Goal: Task Accomplishment & Management: Complete application form

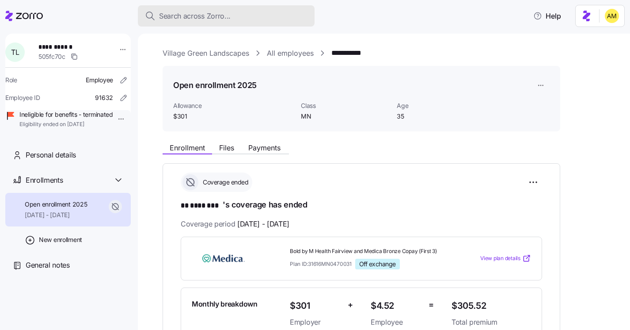
click at [192, 13] on span "Search across Zorro..." at bounding box center [195, 16] width 72 height 11
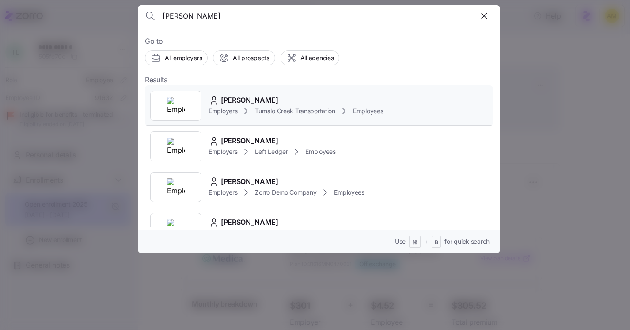
type input "John Garinge"
click at [252, 102] on span "John Gueringer" at bounding box center [249, 100] width 57 height 11
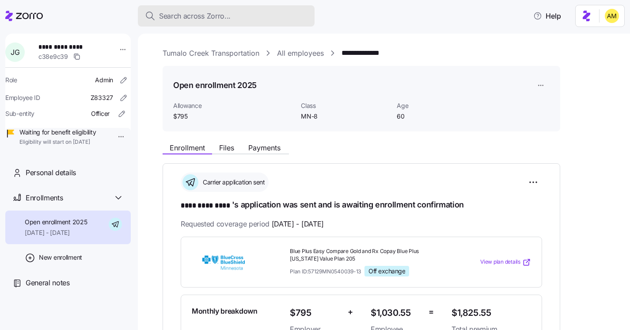
click at [178, 19] on span "Search across Zorro..." at bounding box center [195, 16] width 72 height 11
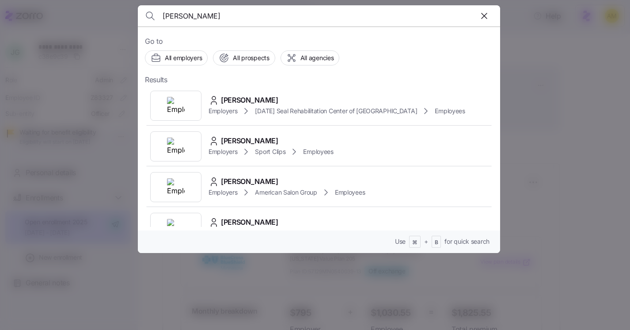
drag, startPoint x: 216, startPoint y: 19, endPoint x: 137, endPoint y: 19, distance: 79.1
click at [137, 324] on div "cindy Go to All employers All prospects All agencies Results Cindy Kee Employer…" at bounding box center [315, 324] width 630 height 0
paste input "Cindy Sizemore"
type input "Cindy Sizemore"
click at [246, 107] on icon at bounding box center [246, 111] width 11 height 11
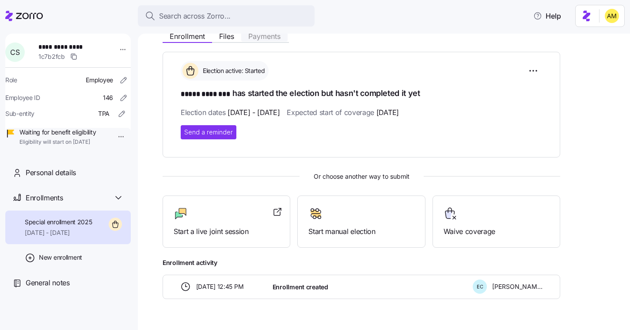
scroll to position [133, 0]
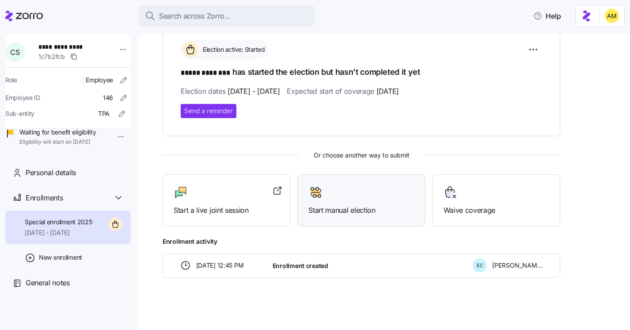
click at [363, 211] on span "Start manual election" at bounding box center [362, 210] width 106 height 11
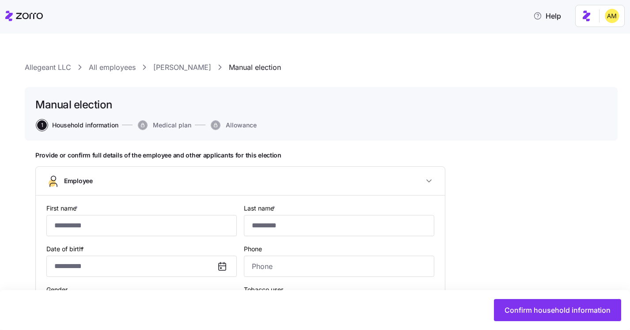
type input "*****"
type input "********"
type input "[EMAIL_ADDRESS][DOMAIN_NAME]"
type input "**********"
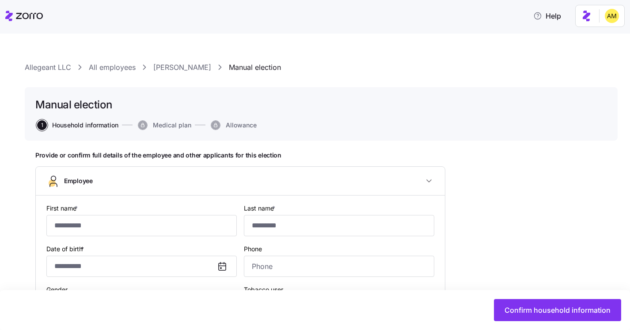
checkbox input "true"
type input "**********"
type input "(706) 536-7379"
type input "[DEMOGRAPHIC_DATA] citizen"
type input "Single"
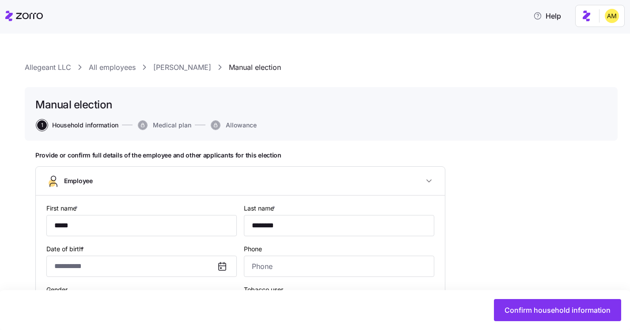
type input "Part time"
type input "Hourly"
type input "GA"
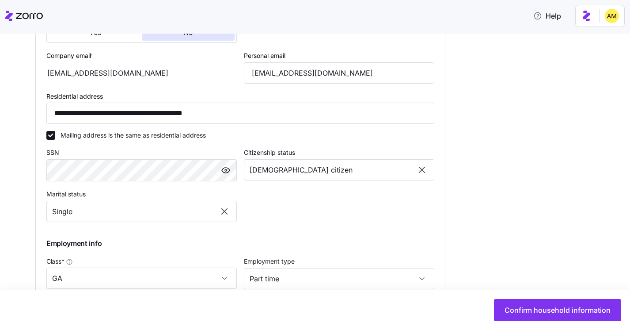
scroll to position [440, 0]
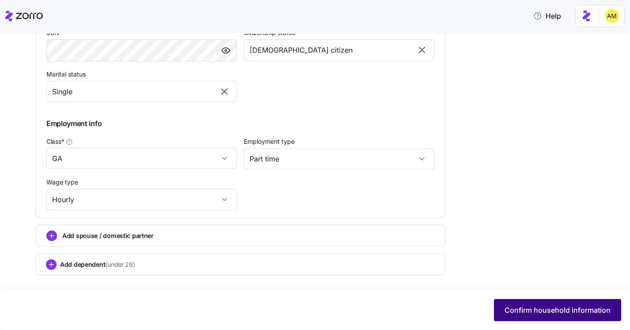
click at [538, 311] on span "Confirm household information" at bounding box center [558, 310] width 106 height 11
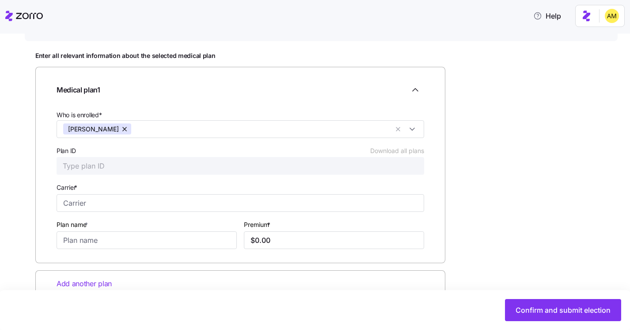
scroll to position [122, 0]
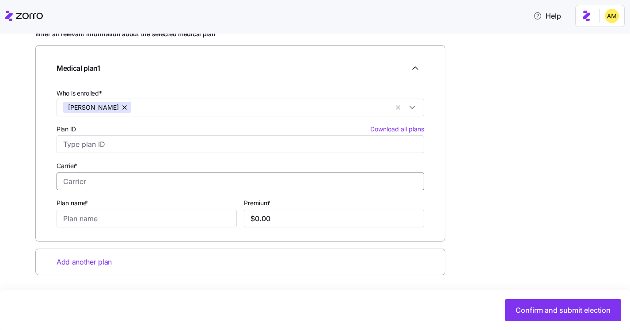
click at [146, 182] on input "Carrier *" at bounding box center [241, 181] width 368 height 18
type input "m"
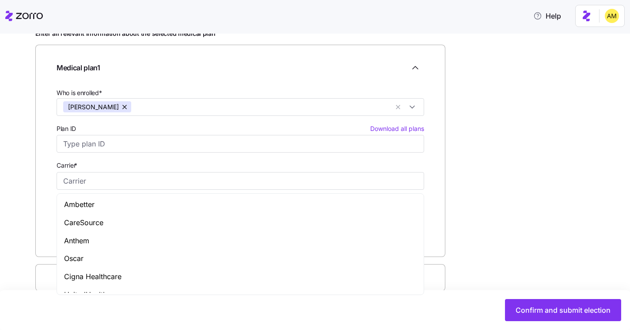
click at [499, 184] on div "Enter all relevant information about the selected medical plan Medical plan 1 W…" at bounding box center [321, 182] width 572 height 305
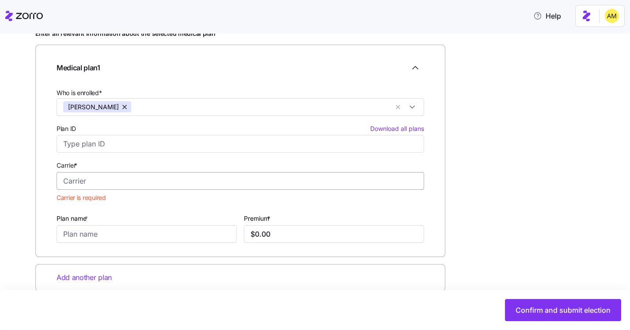
scroll to position [138, 0]
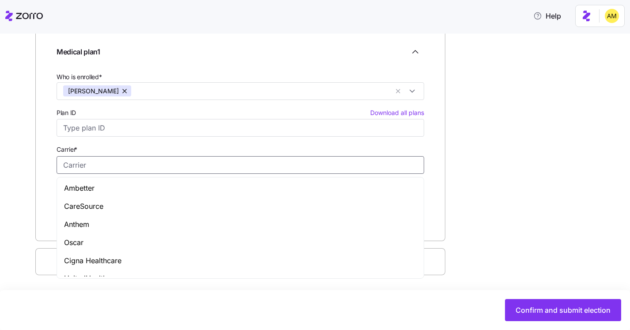
click at [145, 165] on input "Carrier *" at bounding box center [241, 165] width 368 height 18
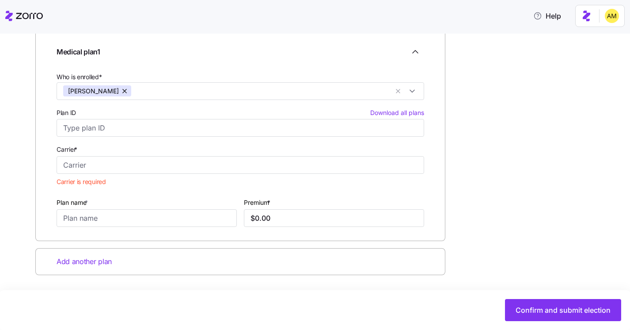
click at [500, 172] on div "Enter all relevant information about the selected medical plan Medical plan 1 W…" at bounding box center [321, 166] width 572 height 305
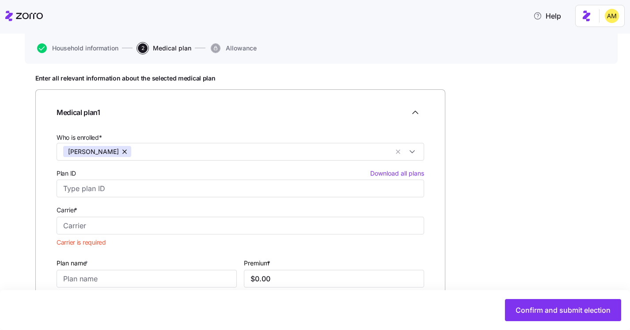
scroll to position [66, 0]
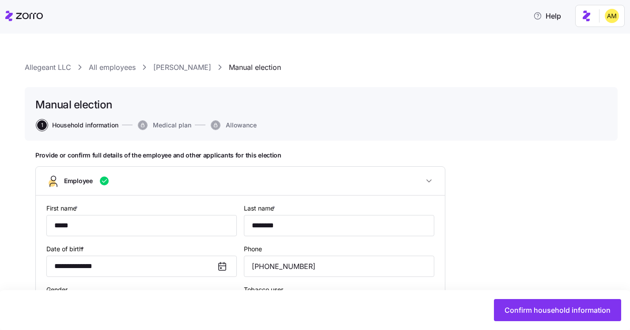
click at [176, 65] on link "[PERSON_NAME]" at bounding box center [182, 67] width 58 height 11
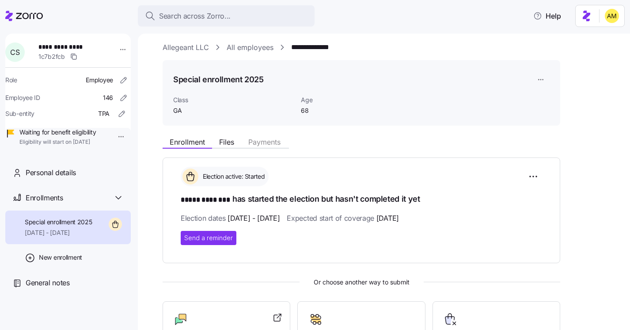
scroll to position [7, 0]
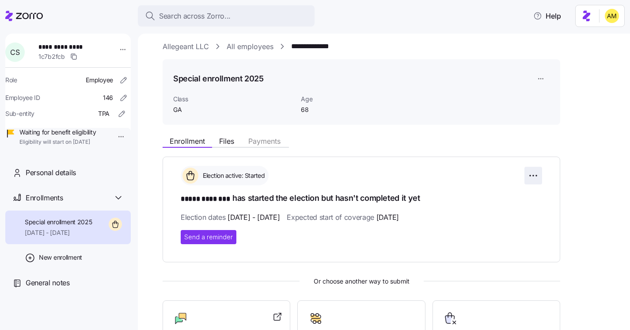
click at [532, 178] on html "**********" at bounding box center [315, 162] width 630 height 324
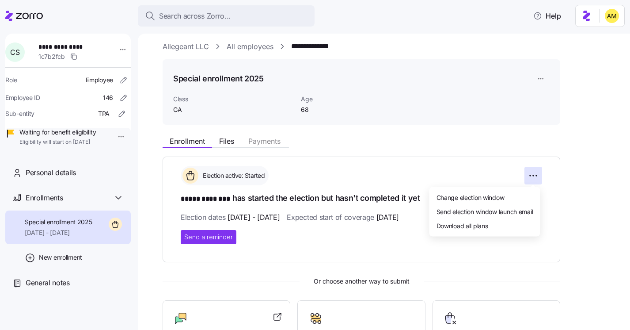
click at [484, 178] on html "**********" at bounding box center [315, 162] width 630 height 324
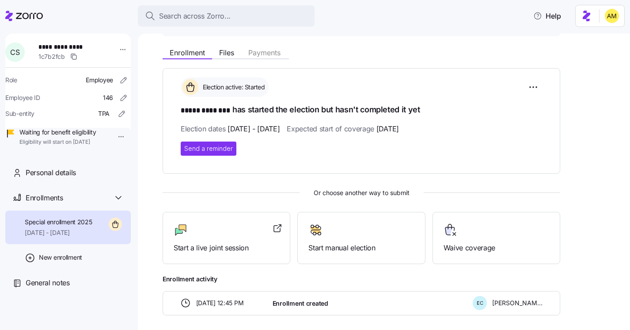
scroll to position [127, 0]
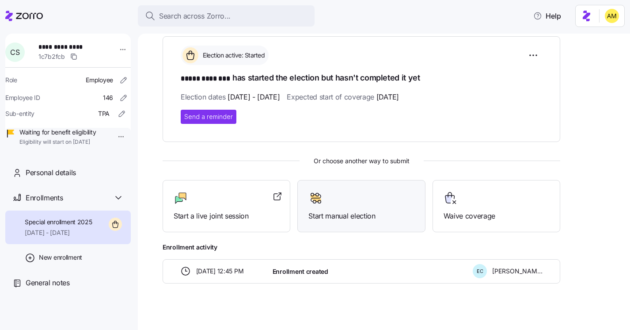
click at [347, 212] on span "Start manual election" at bounding box center [362, 215] width 106 height 11
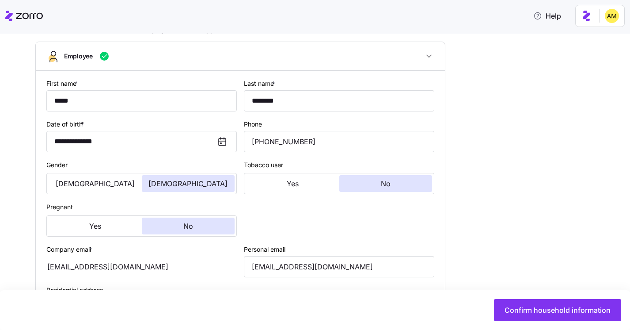
scroll to position [123, 0]
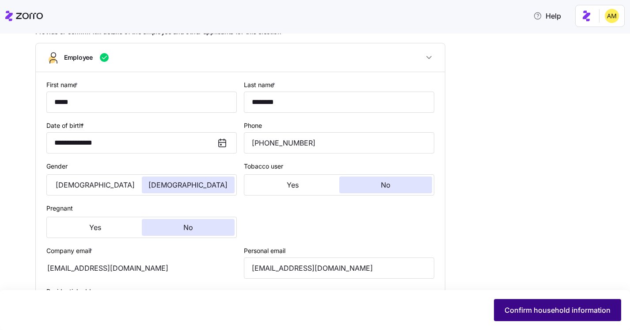
click at [529, 307] on span "Confirm household information" at bounding box center [558, 310] width 106 height 11
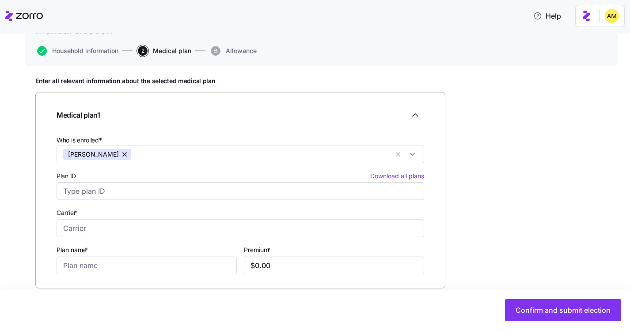
scroll to position [91, 0]
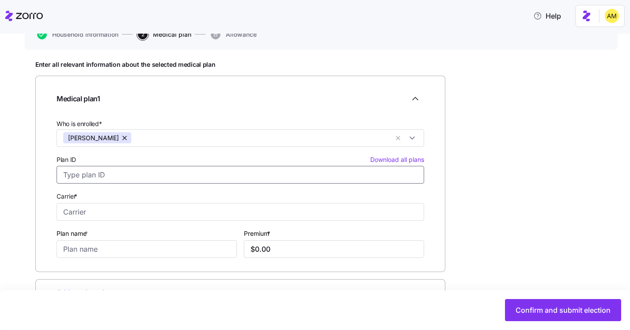
click at [99, 177] on input "Plan ID Download all plans" at bounding box center [241, 175] width 368 height 18
click at [47, 193] on div "Medical plan 1 Who is enrolled* Cindy Sizemore Plan ID Download all plans Carri…" at bounding box center [240, 174] width 410 height 196
click at [84, 214] on input "Carrier *" at bounding box center [241, 212] width 368 height 18
type input "a"
type input "e"
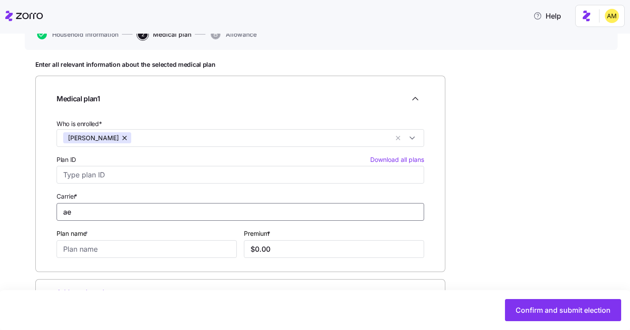
type input "a"
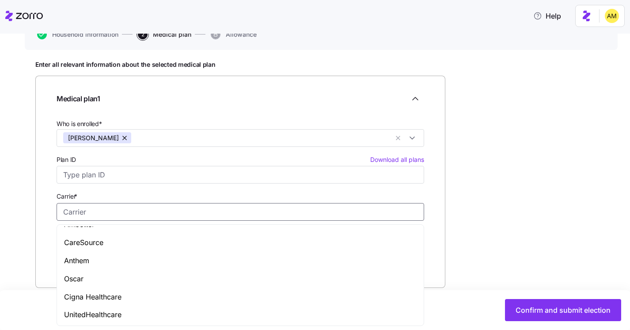
scroll to position [0, 0]
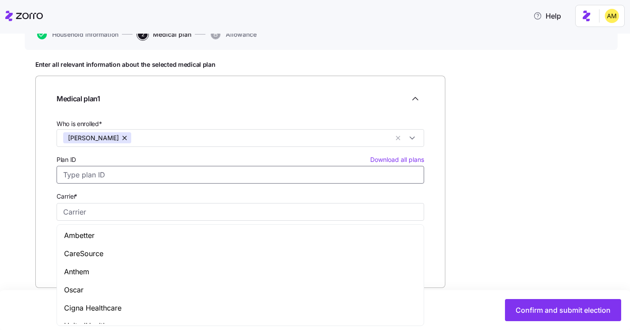
click at [126, 169] on input "Plan ID Download all plans" at bounding box center [241, 175] width 368 height 18
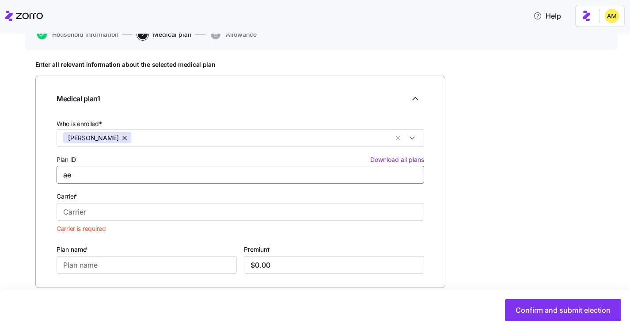
type input "a"
click at [462, 189] on div "Enter all relevant information about the selected medical plan Medical plan 1 W…" at bounding box center [321, 213] width 572 height 305
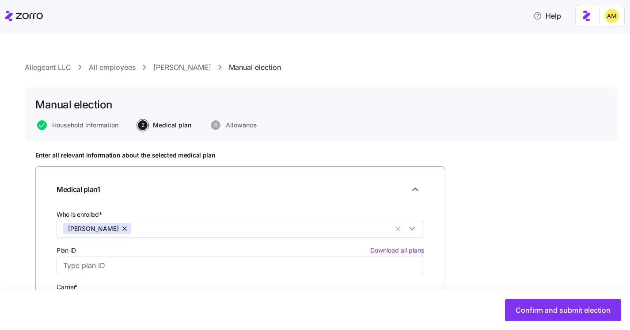
click at [182, 66] on link "[PERSON_NAME]" at bounding box center [182, 67] width 58 height 11
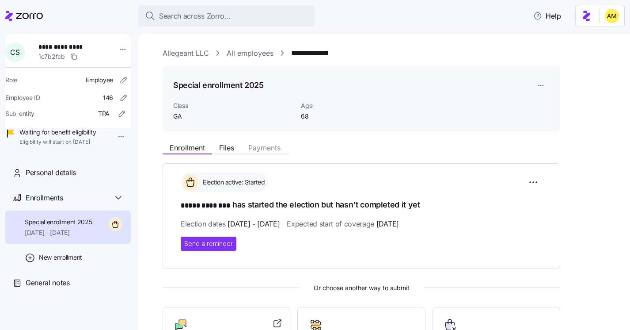
click at [543, 85] on html "**********" at bounding box center [315, 162] width 630 height 324
click at [514, 107] on html "**********" at bounding box center [315, 162] width 630 height 324
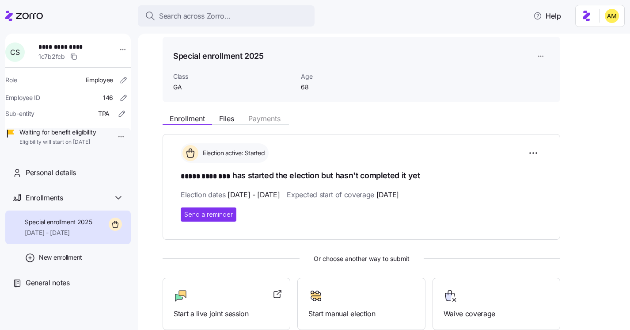
scroll to position [39, 0]
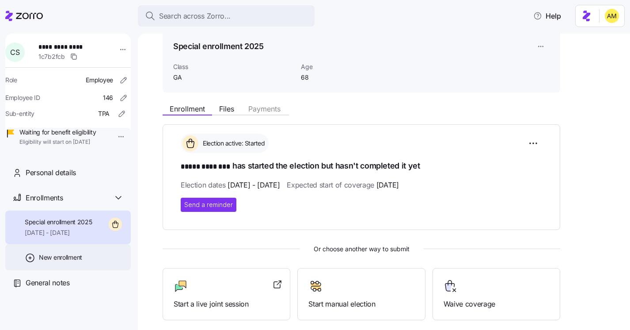
click at [38, 270] on div "New enrollment" at bounding box center [68, 257] width 126 height 26
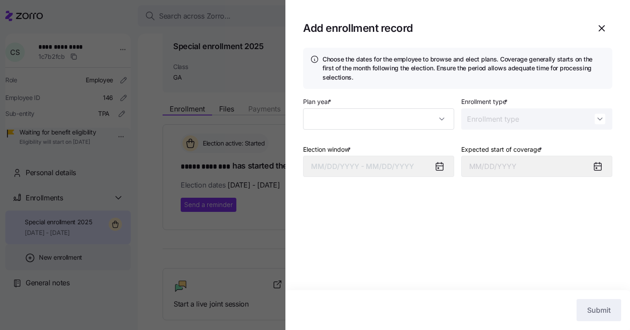
type input "2025"
type input "Special"
type input "November 1, 2025"
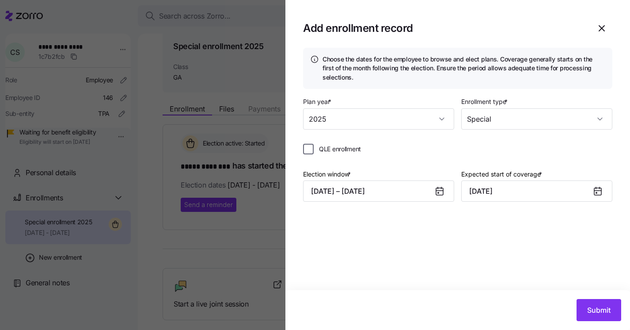
click at [307, 153] on input "QLE enrollment" at bounding box center [308, 149] width 11 height 11
checkbox input "true"
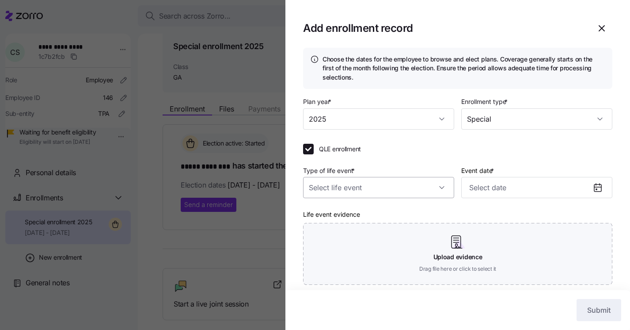
click at [379, 186] on input "Type of life event *" at bounding box center [378, 187] width 151 height 21
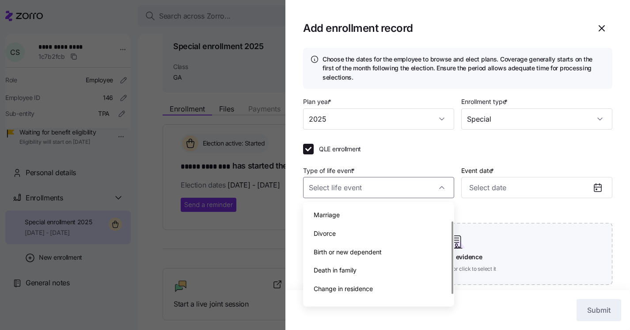
scroll to position [31, 0]
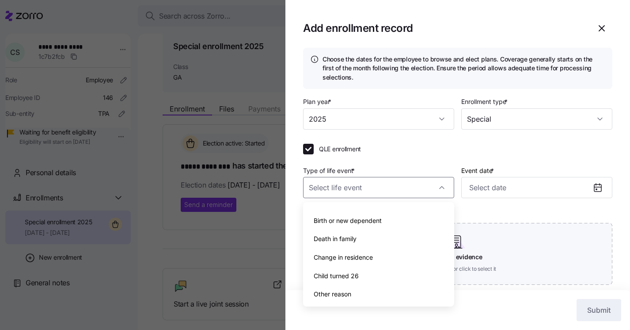
click at [357, 296] on div "Other reason" at bounding box center [379, 294] width 144 height 19
type input "Other reason"
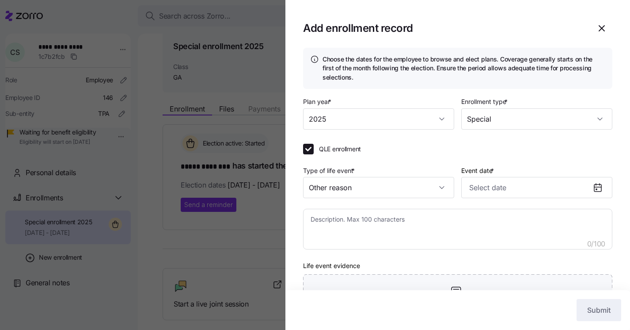
scroll to position [5, 0]
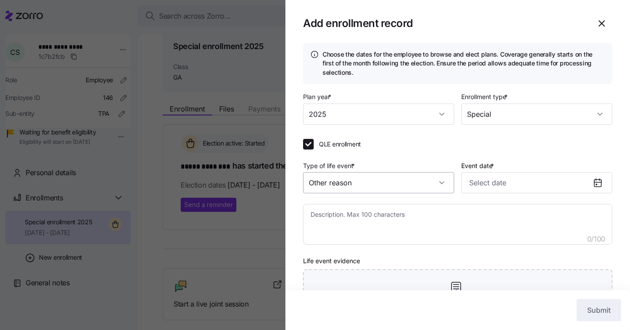
click at [380, 189] on input "Other reason" at bounding box center [378, 182] width 151 height 21
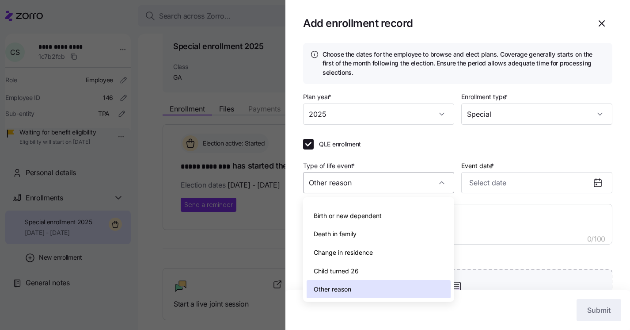
scroll to position [32, 0]
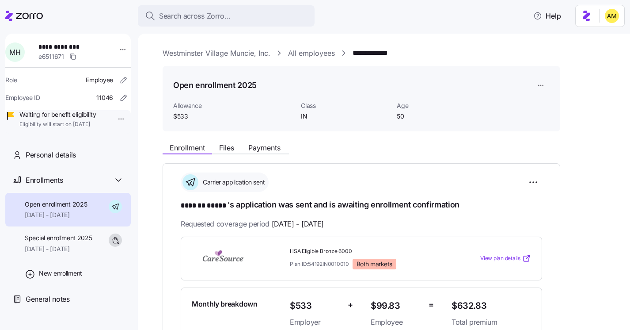
scroll to position [132, 0]
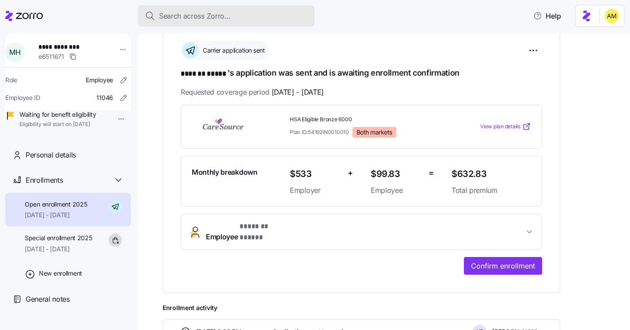
click at [196, 19] on span "Search across Zorro..." at bounding box center [195, 16] width 72 height 11
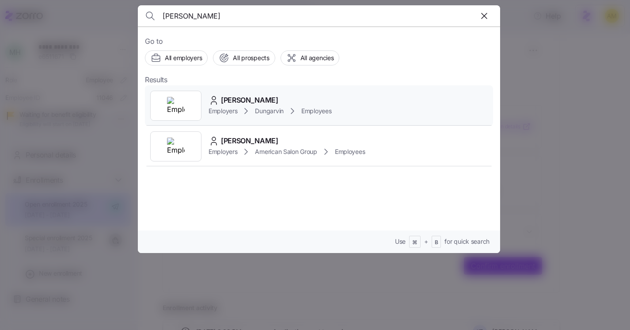
type input "Althea Readus"
click at [250, 103] on span "Althea Readus" at bounding box center [249, 100] width 57 height 11
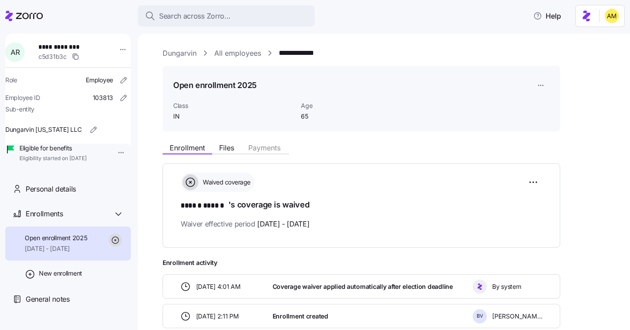
scroll to position [50, 0]
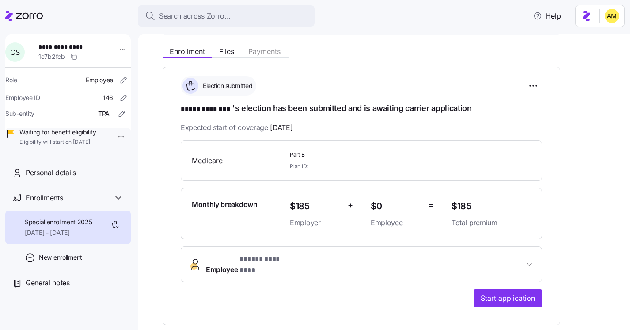
scroll to position [99, 0]
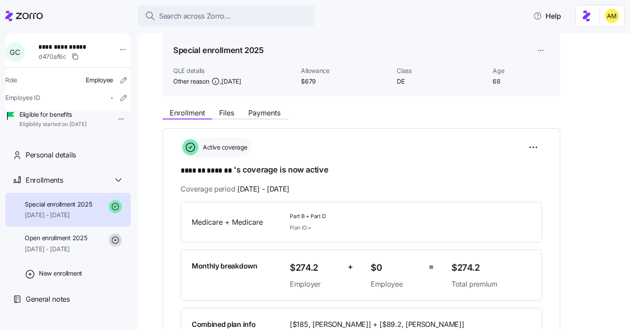
scroll to position [33, 0]
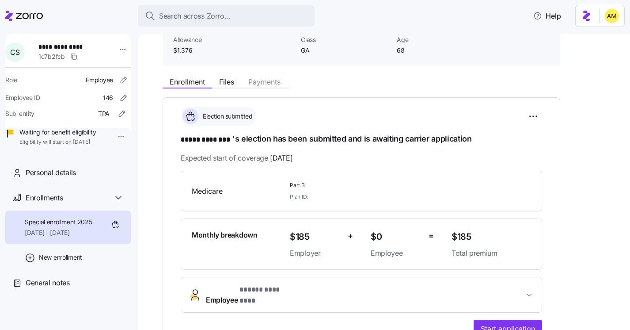
scroll to position [64, 0]
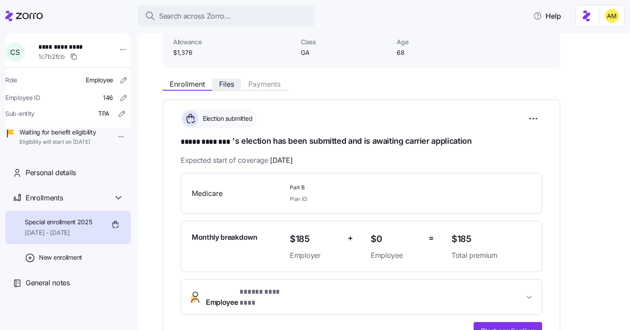
click at [224, 80] on span "Files" at bounding box center [226, 83] width 15 height 7
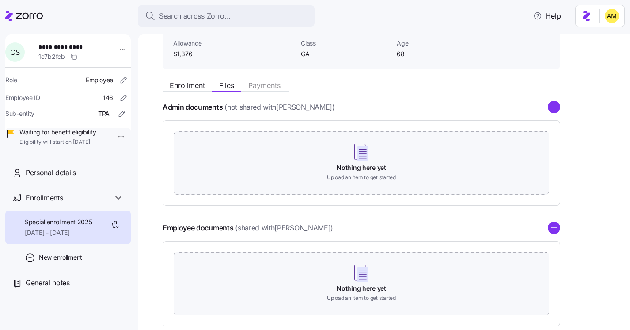
scroll to position [27, 0]
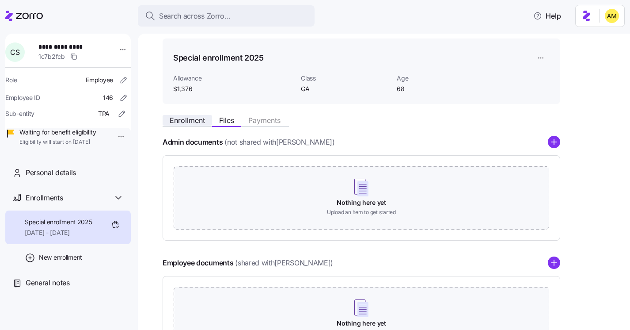
click at [197, 123] on span "Enrollment" at bounding box center [187, 120] width 35 height 7
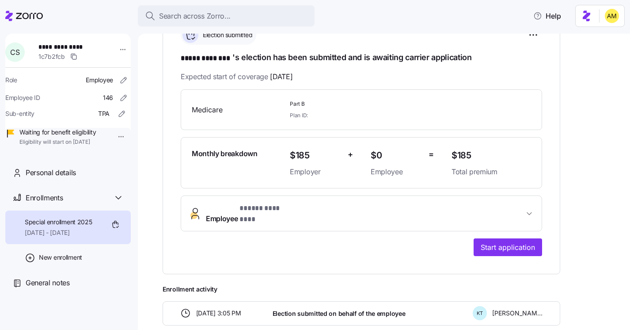
scroll to position [151, 0]
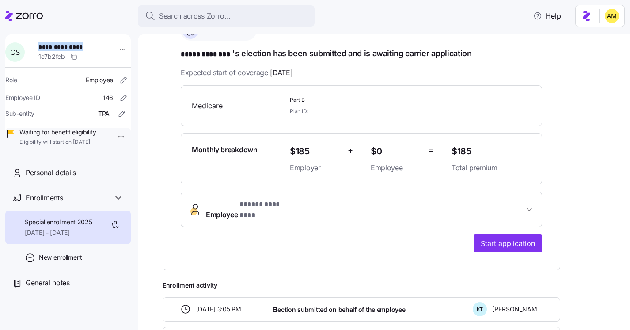
drag, startPoint x: 94, startPoint y: 47, endPoint x: 42, endPoint y: 48, distance: 51.7
click at [42, 48] on span "**********" at bounding box center [69, 46] width 62 height 9
copy span "**********"
